Goal: Find specific page/section: Find specific page/section

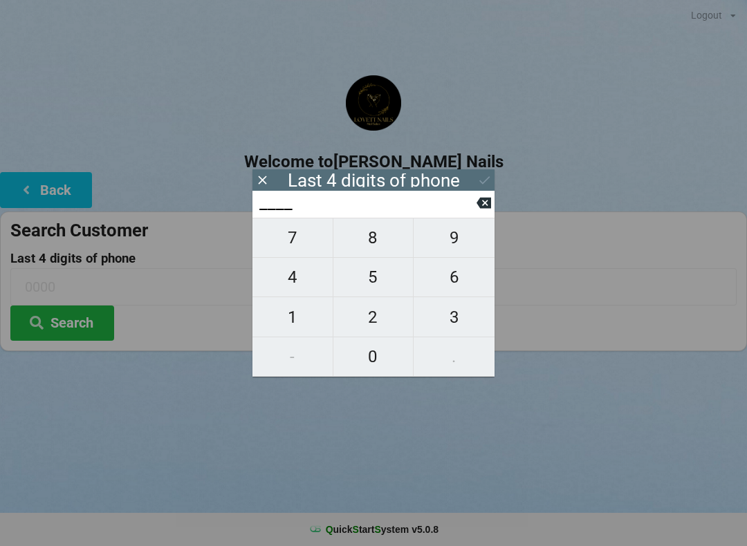
click at [467, 324] on span "3" at bounding box center [454, 317] width 81 height 29
type input "3___"
click at [456, 275] on span "6" at bounding box center [454, 277] width 81 height 29
type input "36__"
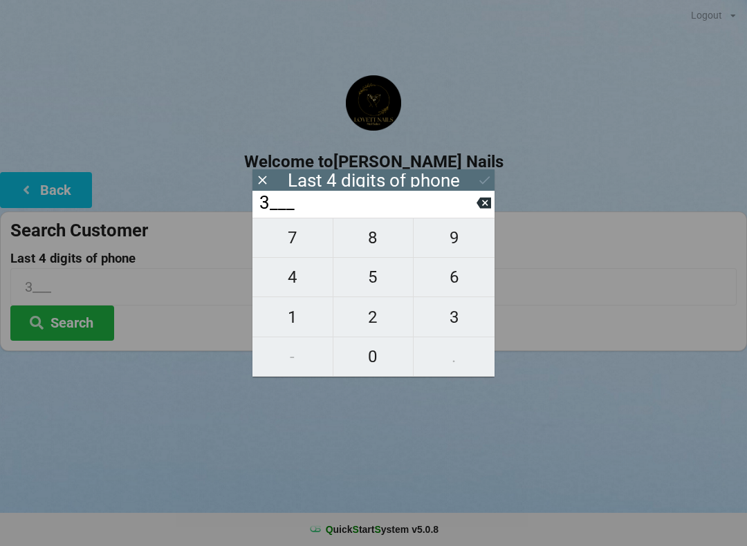
type input "36__"
click at [289, 281] on span "4" at bounding box center [292, 277] width 80 height 29
type input "364_"
click at [385, 369] on span "0" at bounding box center [373, 356] width 80 height 29
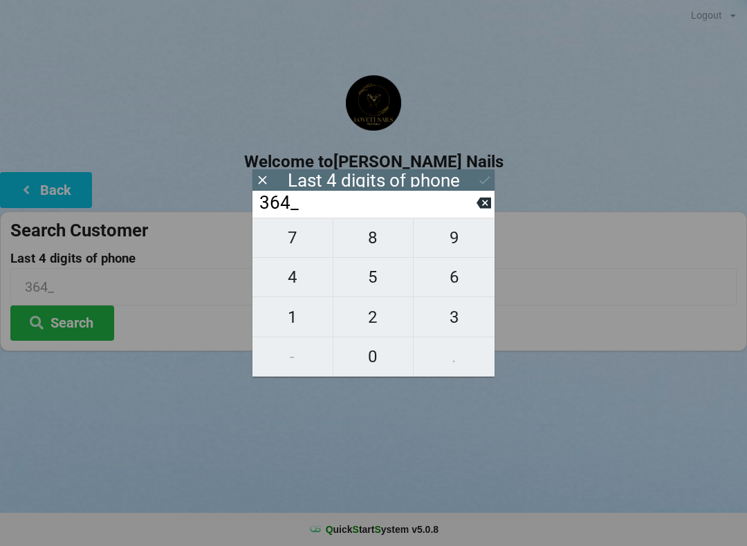
type input "3640"
click at [98, 319] on button "Search" at bounding box center [62, 323] width 104 height 35
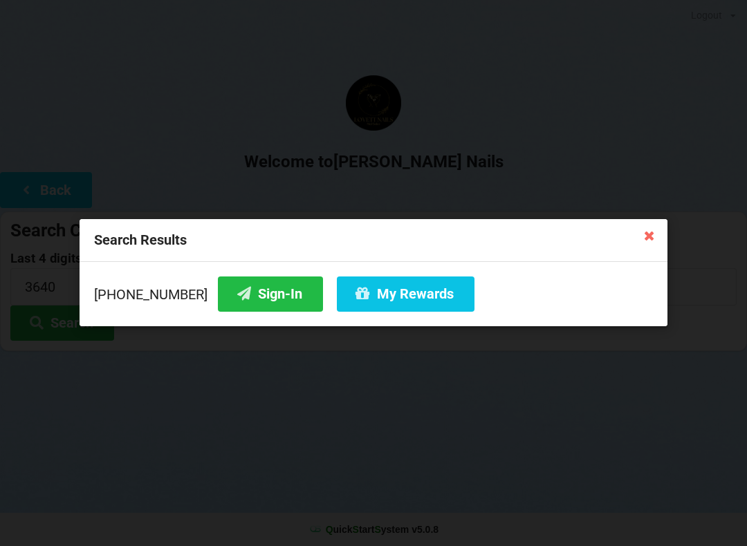
click at [259, 297] on button "Sign-In" at bounding box center [270, 294] width 105 height 35
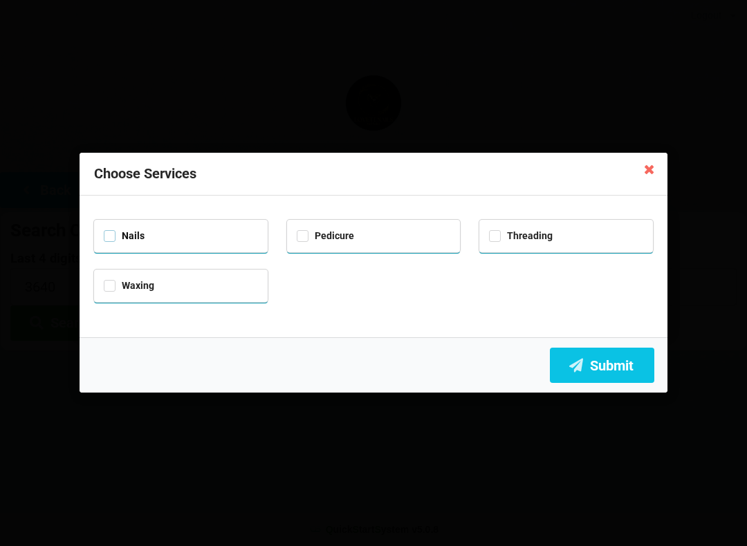
click at [116, 237] on label "Nails" at bounding box center [124, 236] width 41 height 12
checkbox input "true"
click at [618, 368] on button "Submit" at bounding box center [602, 365] width 104 height 35
